Goal: Information Seeking & Learning: Learn about a topic

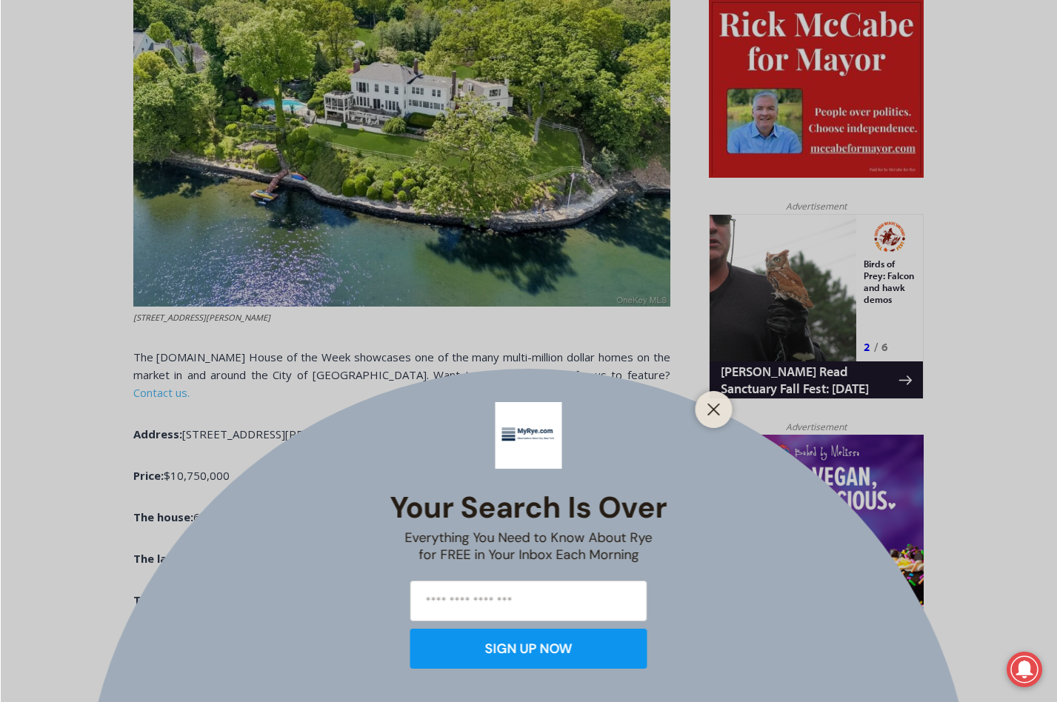
scroll to position [767, 0]
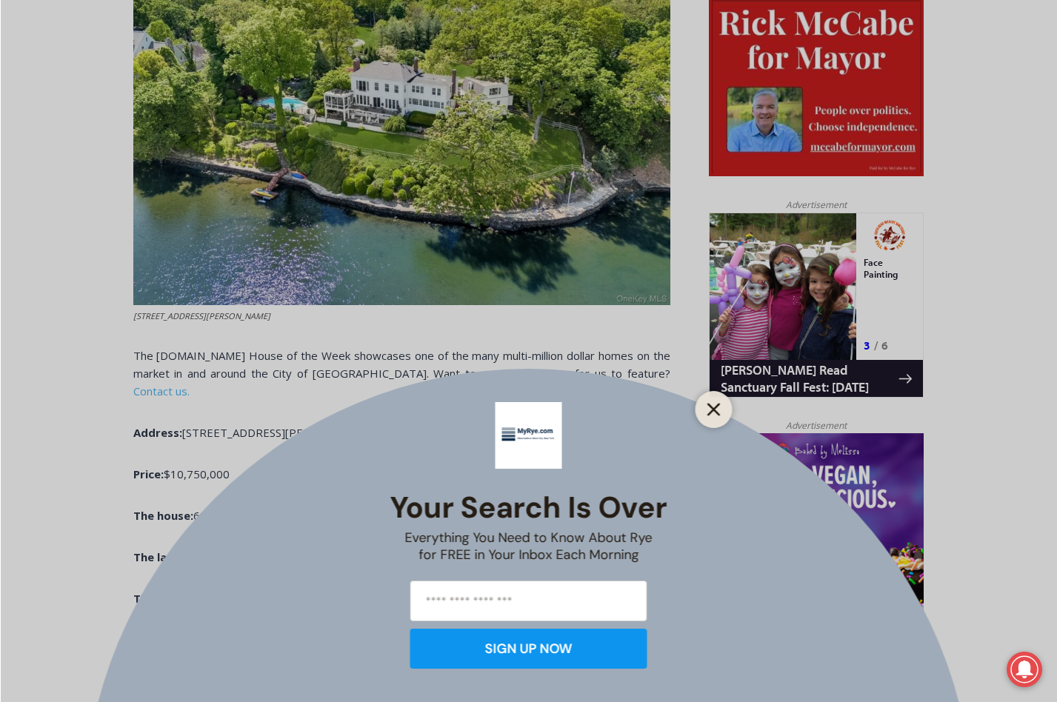
click at [715, 411] on line "Close" at bounding box center [713, 409] width 10 height 10
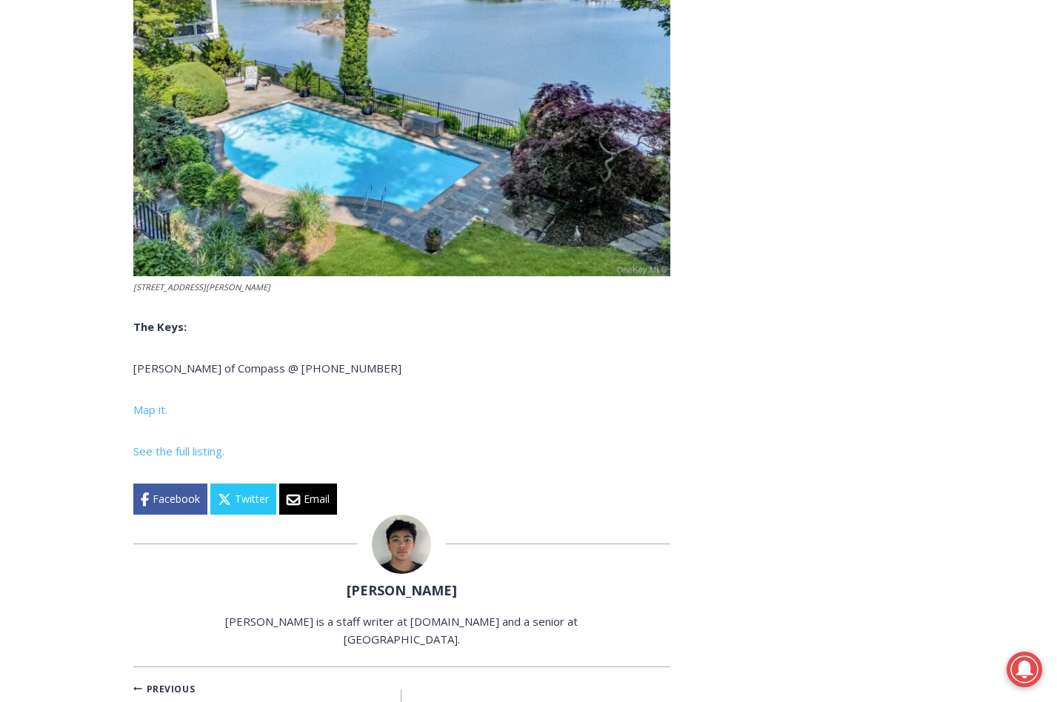
scroll to position [5882, 0]
click at [201, 458] on span "See the full listing." at bounding box center [178, 450] width 91 height 15
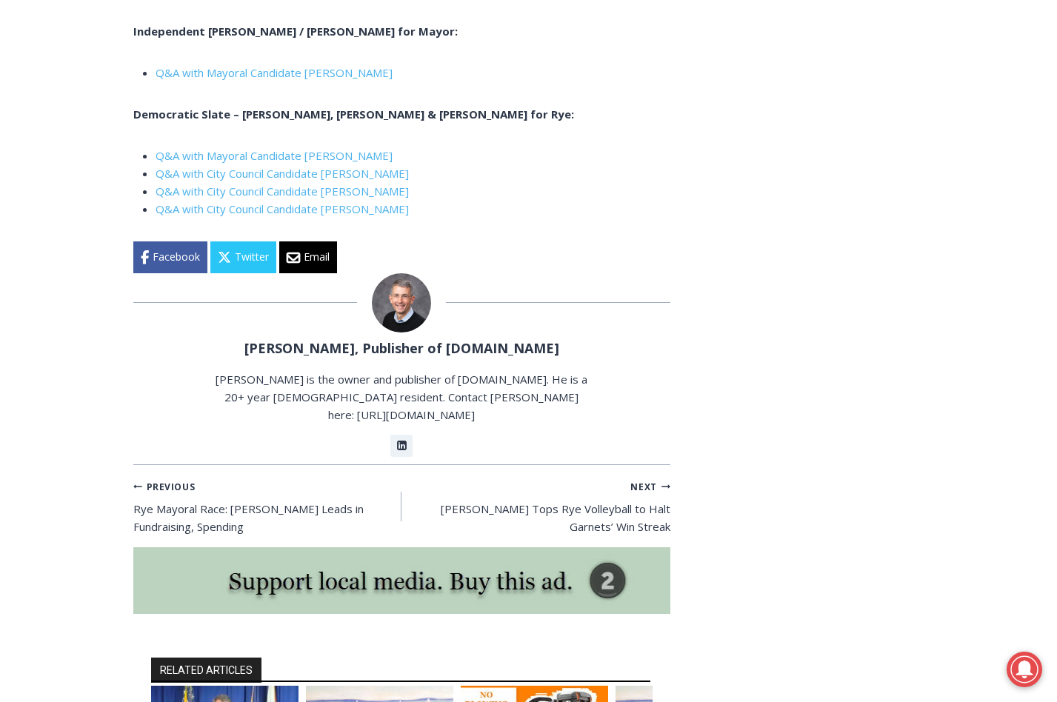
scroll to position [3678, 0]
